Goal: Navigation & Orientation: Go to known website

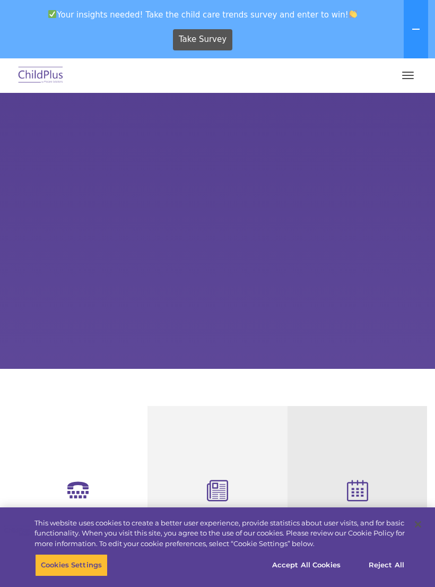
select select "MEDIUM"
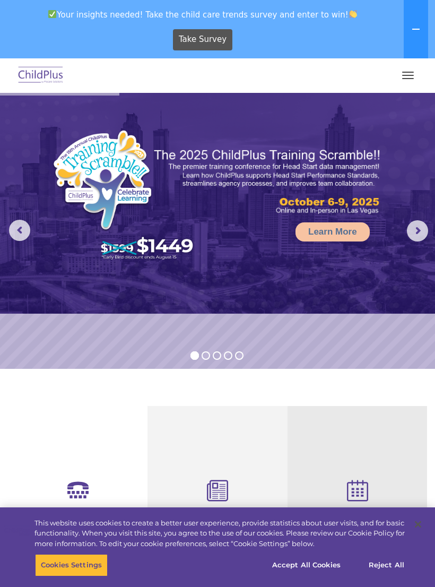
click at [411, 78] on span "button" at bounding box center [408, 78] width 12 height 1
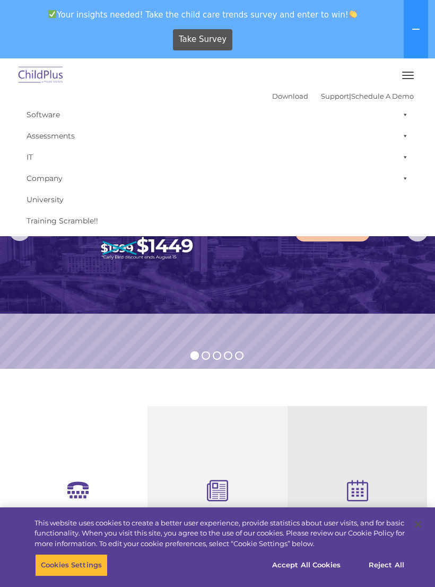
click at [44, 81] on img at bounding box center [41, 75] width 50 height 25
click at [47, 72] on img at bounding box center [41, 75] width 50 height 25
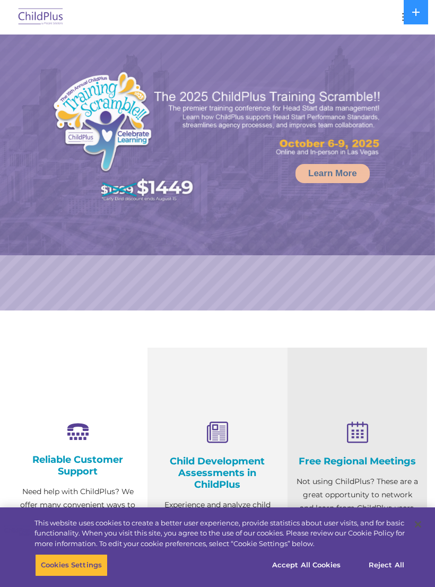
select select "MEDIUM"
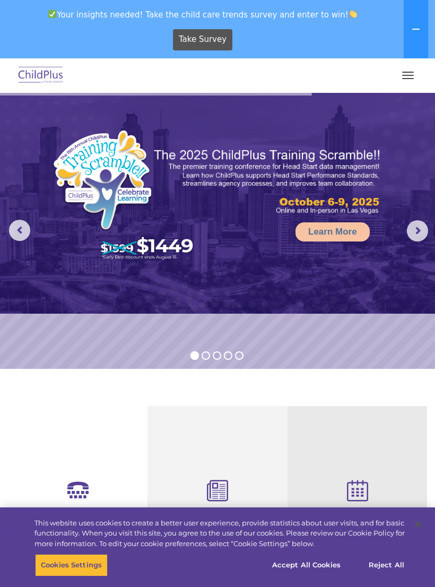
click at [420, 33] on icon at bounding box center [416, 29] width 8 height 8
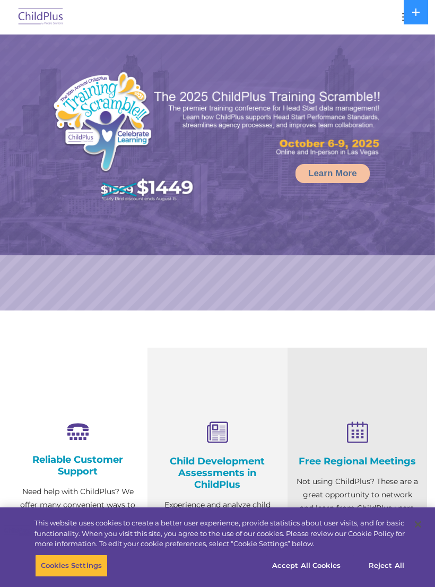
select select "MEDIUM"
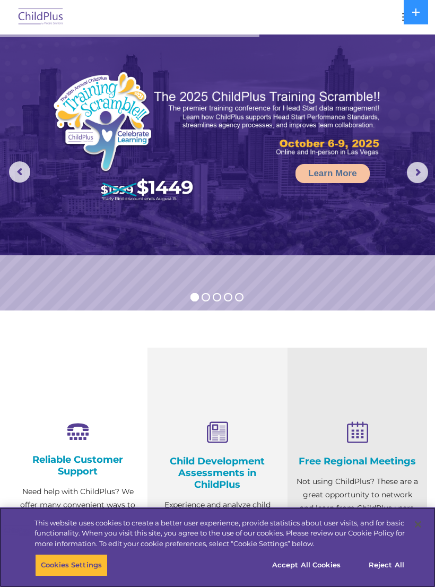
click at [316, 564] on button "Accept All Cookies" at bounding box center [306, 565] width 80 height 22
